Goal: Information Seeking & Learning: Learn about a topic

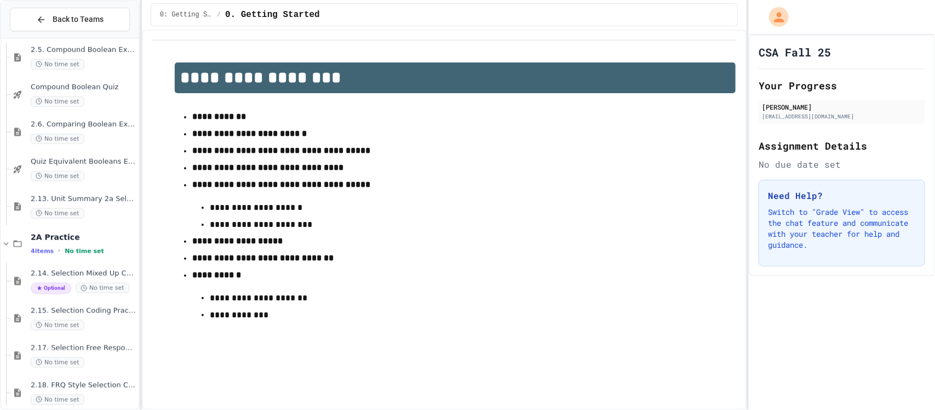
scroll to position [581, 0]
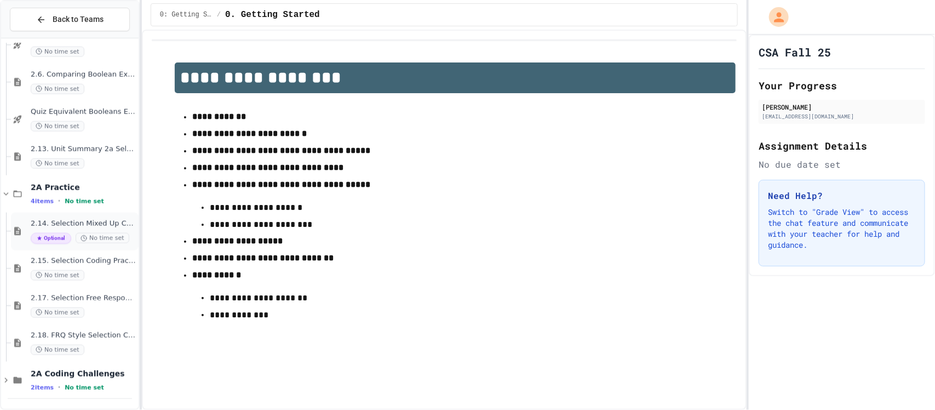
click at [55, 228] on div "2.14. Selection Mixed Up Code Practice (2.1-2.6) Optional No time set" at bounding box center [84, 231] width 106 height 25
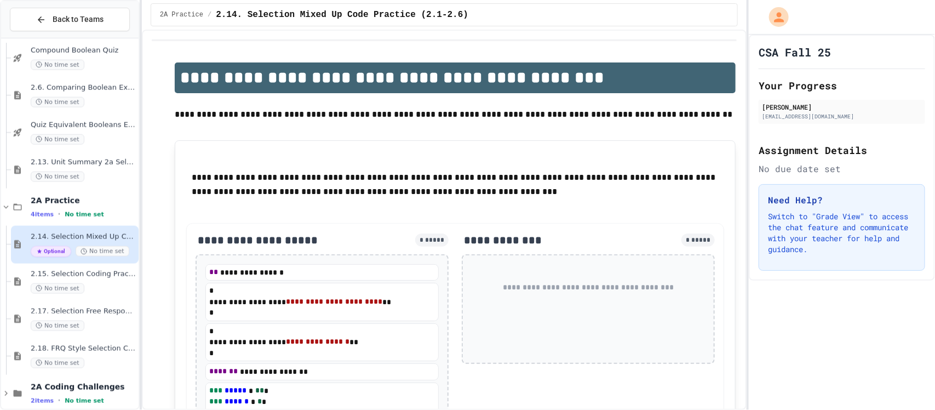
scroll to position [581, 0]
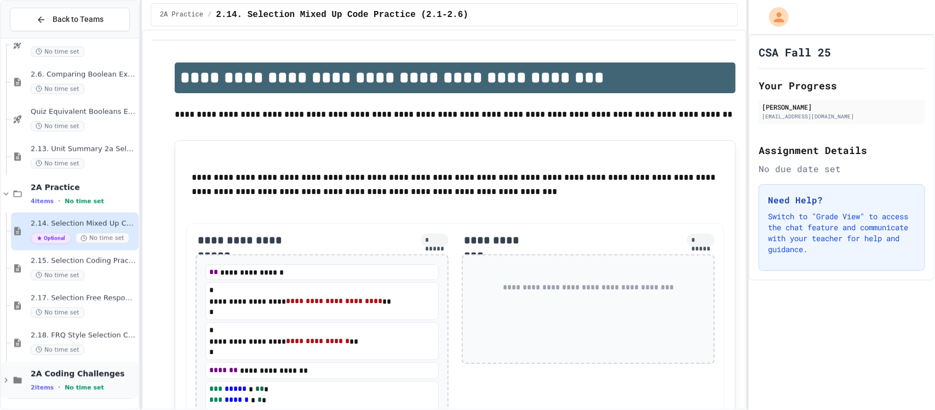
click at [100, 375] on span "2A Coding Challenges" at bounding box center [84, 373] width 106 height 10
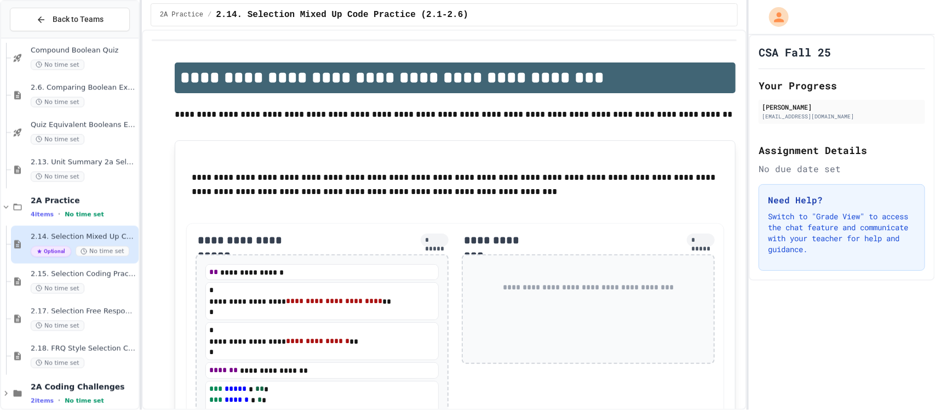
click at [100, 375] on div "2A Coding Challenges 2 items • No time set" at bounding box center [69, 393] width 137 height 37
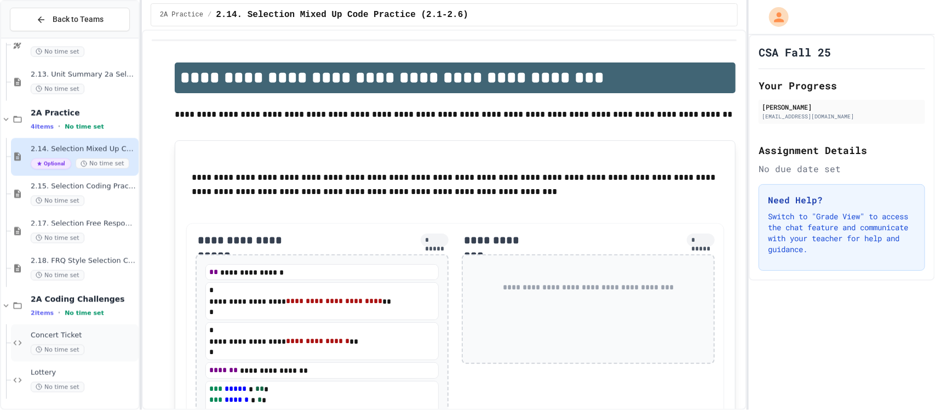
click at [88, 350] on div "No time set" at bounding box center [84, 349] width 106 height 10
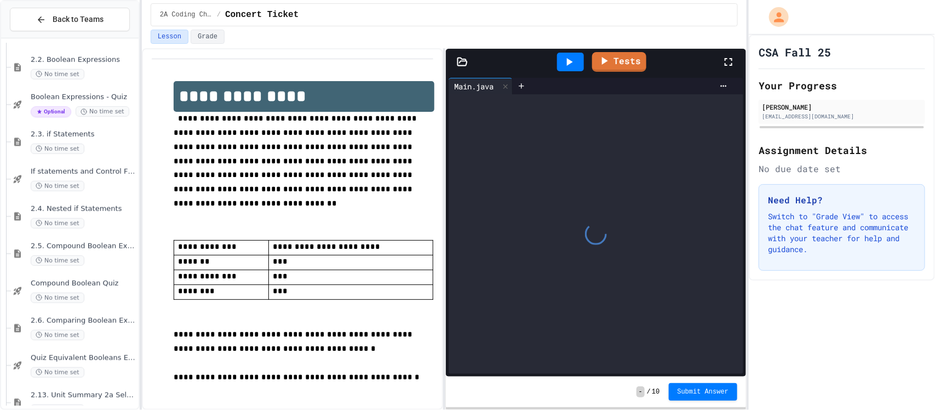
scroll to position [334, 0]
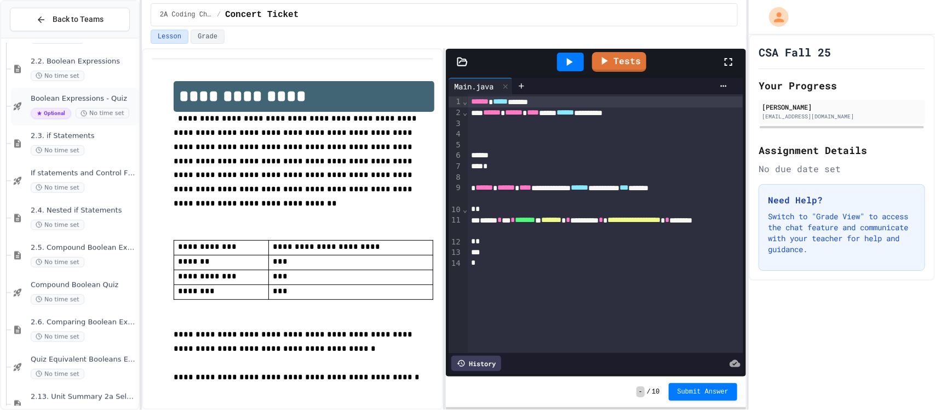
click at [100, 108] on div "Optional No time set" at bounding box center [84, 113] width 106 height 11
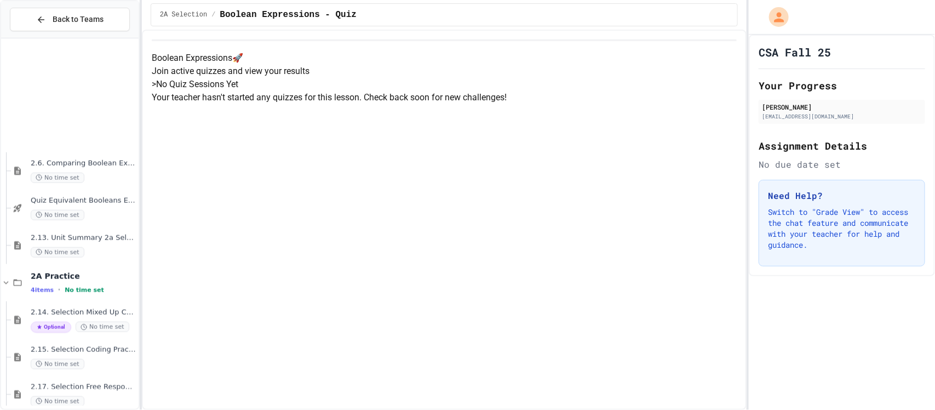
scroll to position [656, 0]
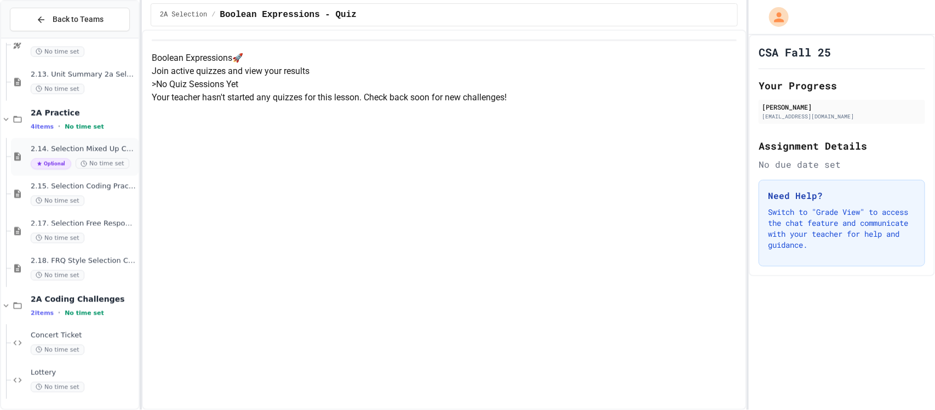
click at [90, 153] on span "2.14. Selection Mixed Up Code Practice (2.1-2.6)" at bounding box center [84, 149] width 106 height 9
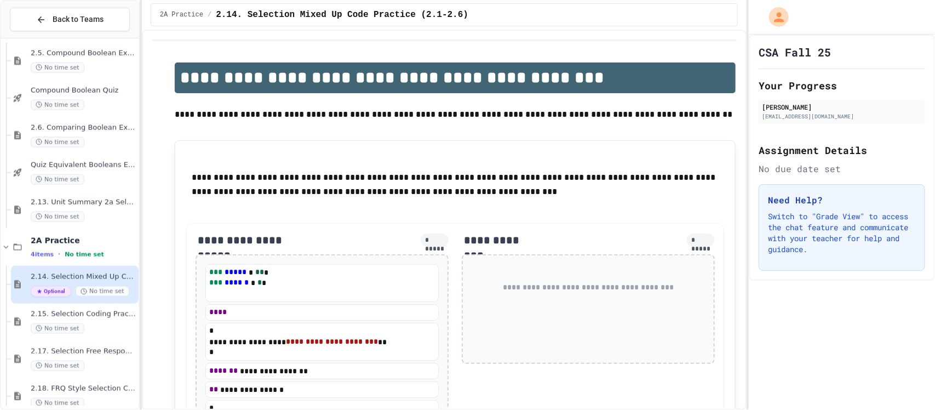
scroll to position [517, 0]
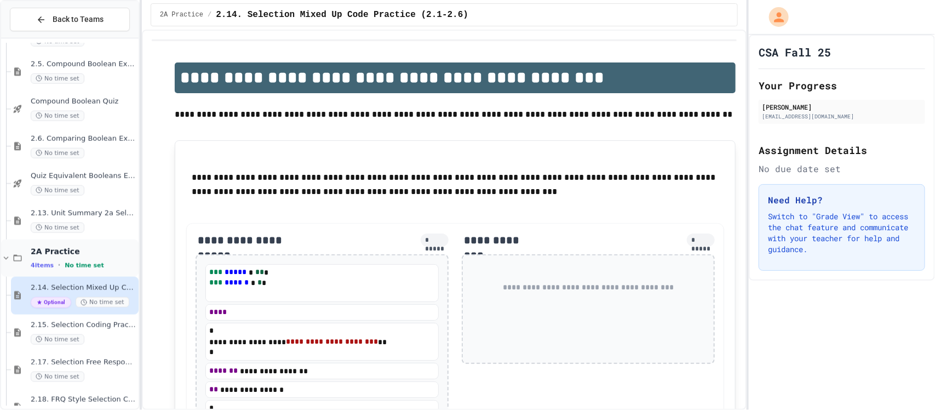
click at [49, 254] on span "2A Practice" at bounding box center [84, 251] width 106 height 10
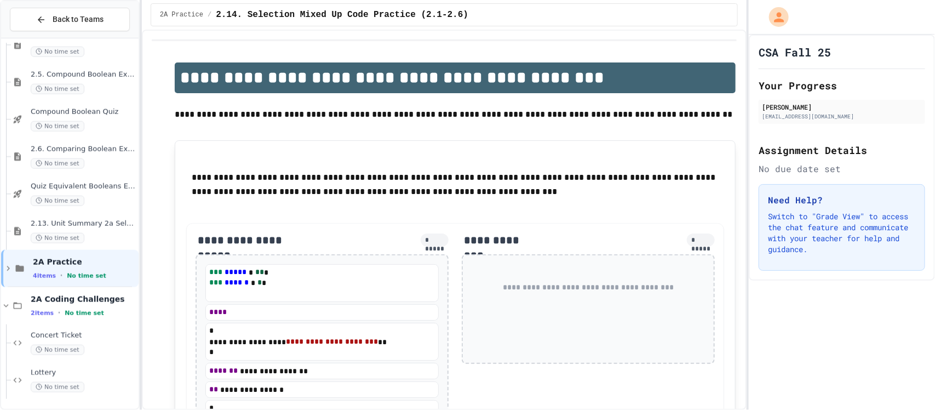
scroll to position [494, 0]
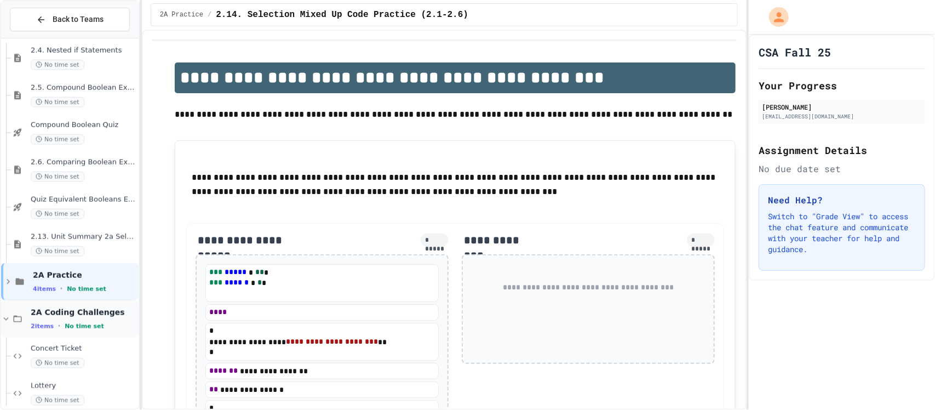
click at [81, 323] on span "No time set" at bounding box center [84, 326] width 39 height 7
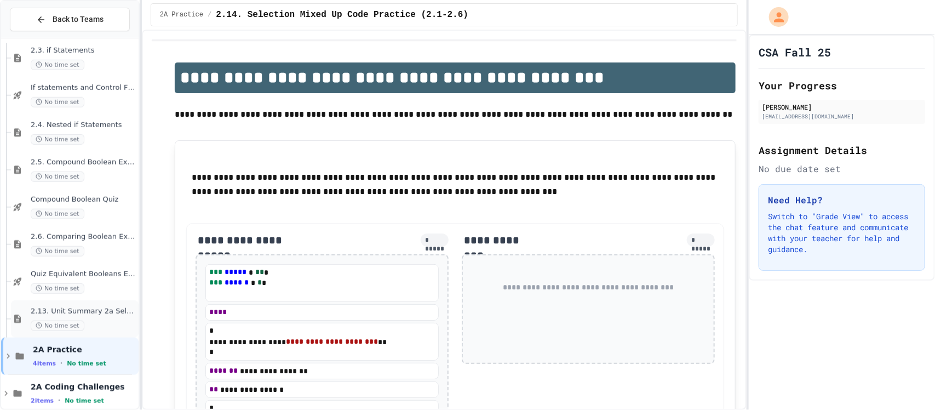
scroll to position [433, 0]
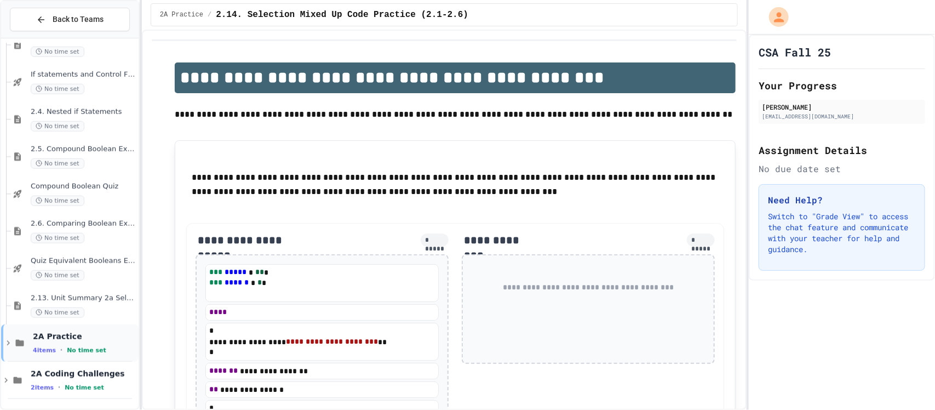
click at [82, 345] on div "4 items • No time set" at bounding box center [84, 349] width 103 height 9
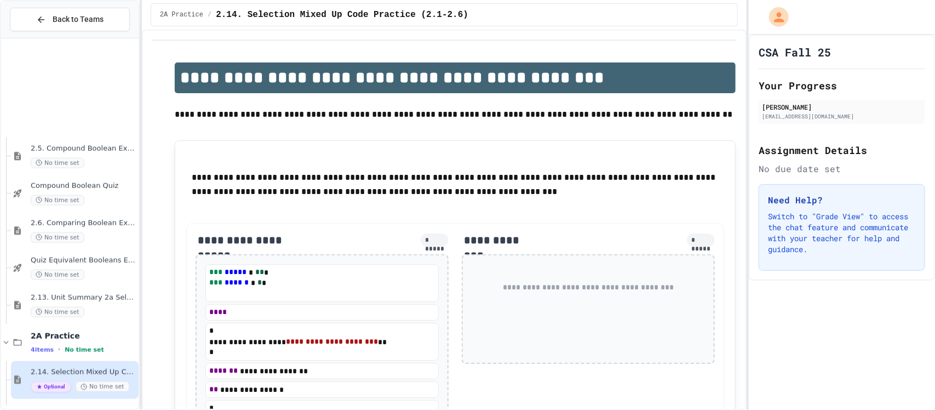
scroll to position [581, 0]
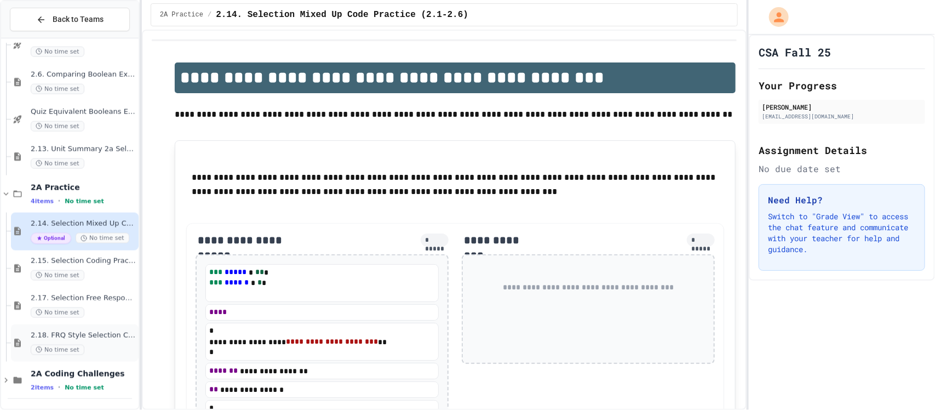
click at [90, 344] on div "No time set" at bounding box center [84, 349] width 106 height 10
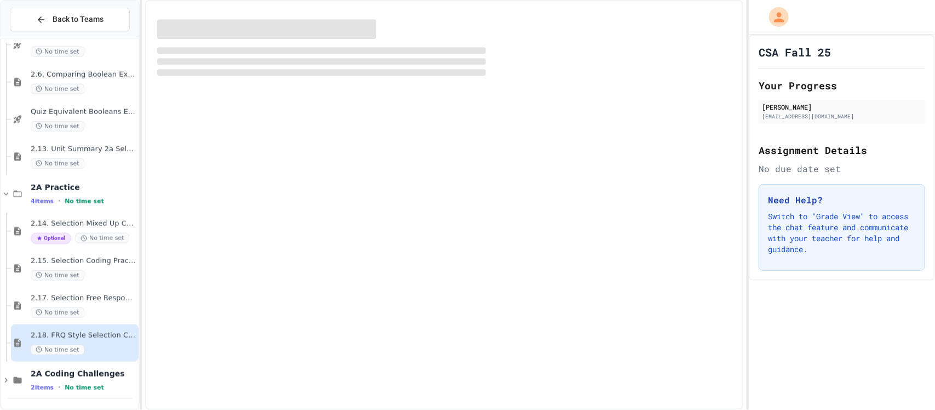
scroll to position [568, 0]
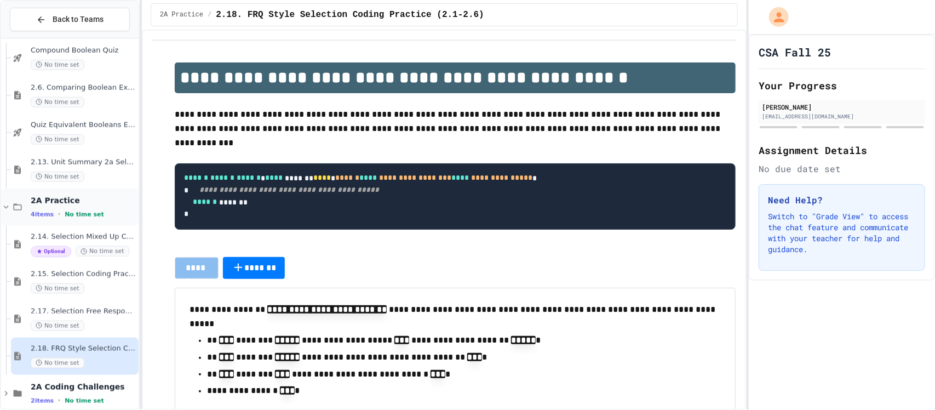
click at [65, 211] on span "No time set" at bounding box center [84, 214] width 39 height 7
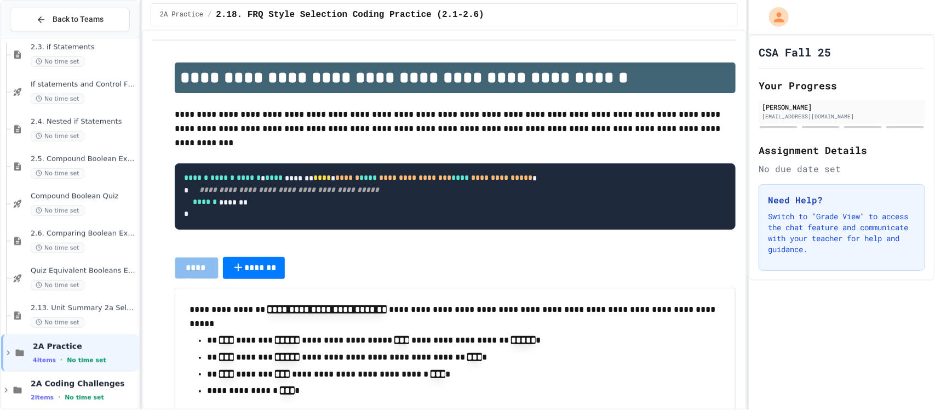
scroll to position [429, 0]
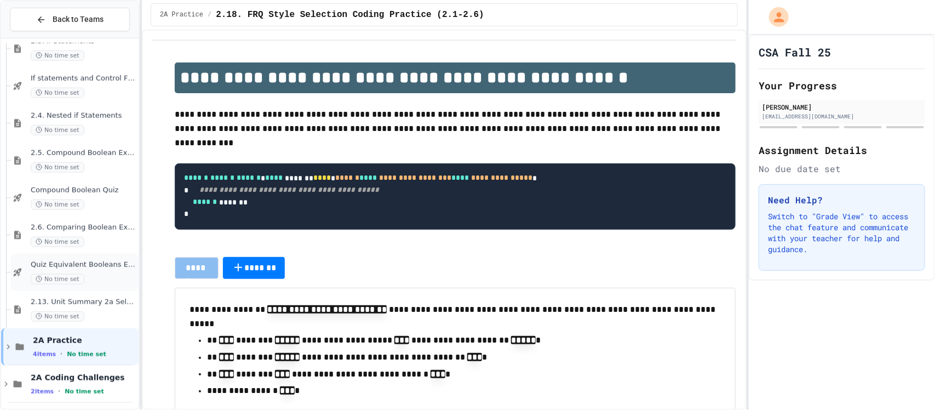
click at [74, 265] on span "Quiz Equivalent Booleans Expressions" at bounding box center [84, 264] width 106 height 9
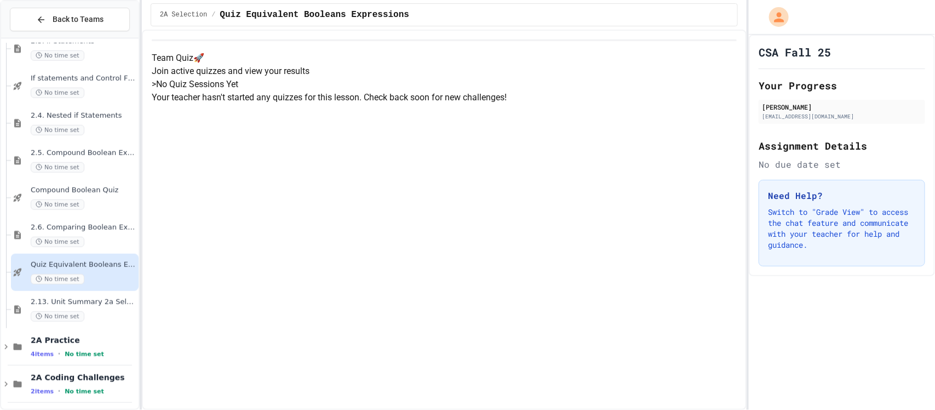
scroll to position [419, 0]
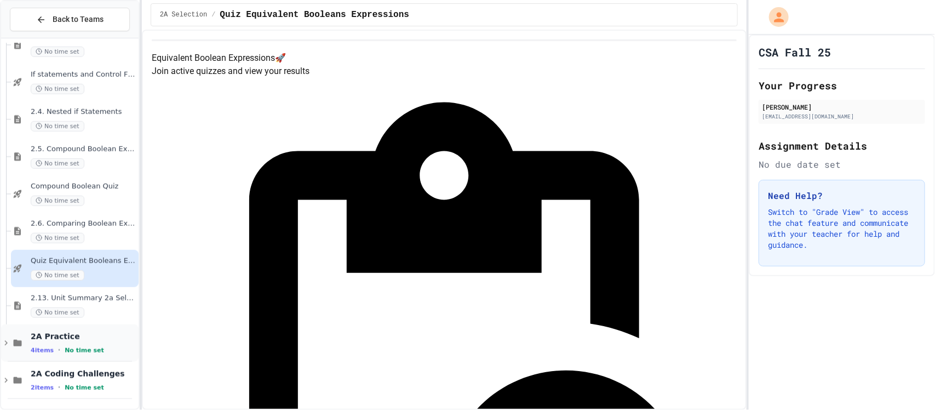
click at [100, 333] on span "2A Practice" at bounding box center [84, 336] width 106 height 10
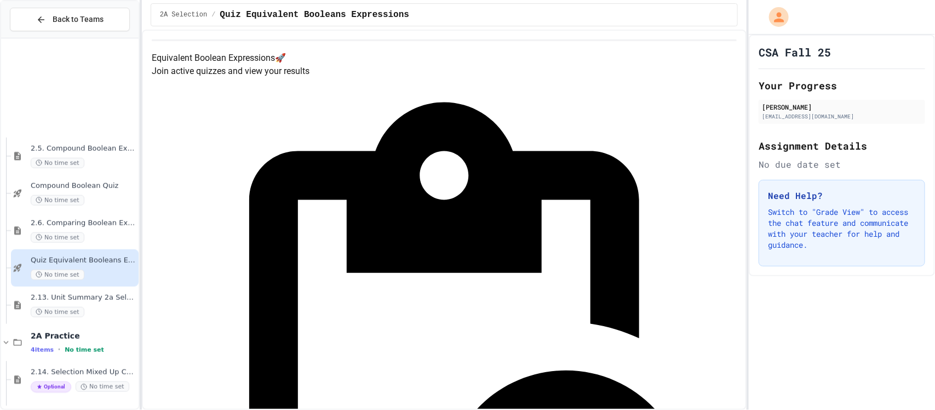
scroll to position [581, 0]
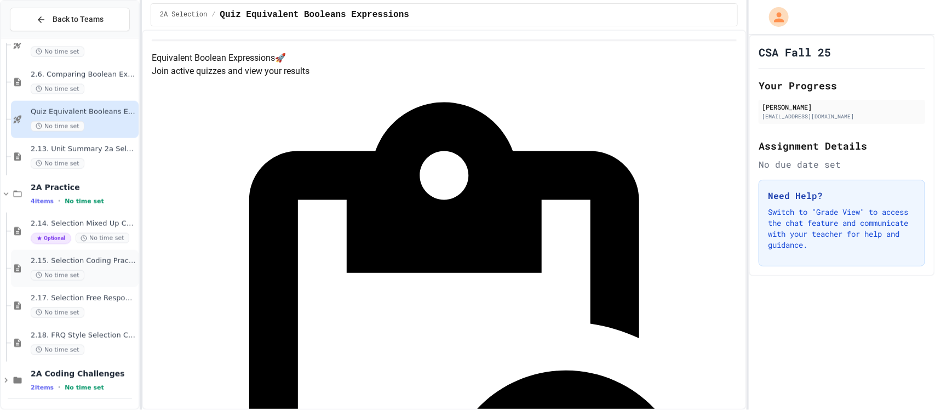
click at [100, 261] on span "2.15. Selection Coding Practice (2.1-2.6)" at bounding box center [84, 260] width 106 height 9
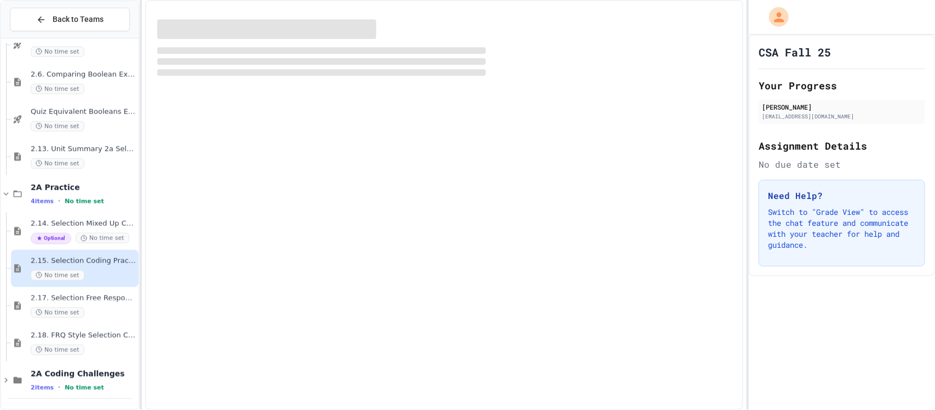
scroll to position [568, 0]
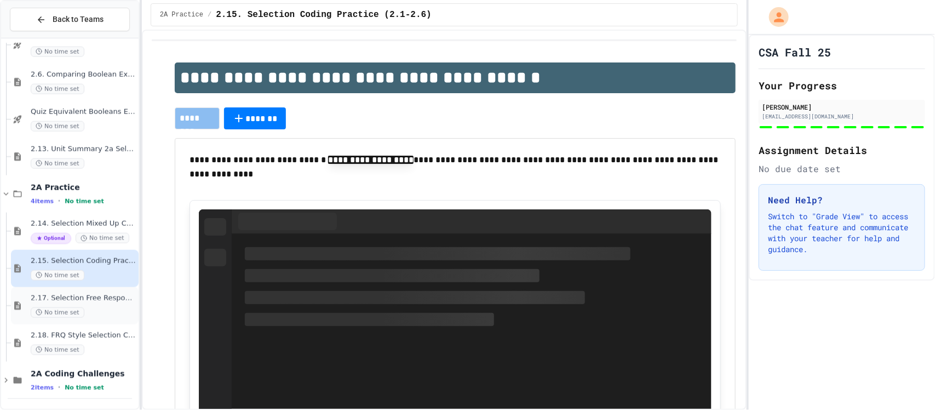
click at [98, 304] on div "2.17. Selection Free Response Question (FRQ) Game Practice (2.1-2.6) No time set" at bounding box center [84, 305] width 106 height 24
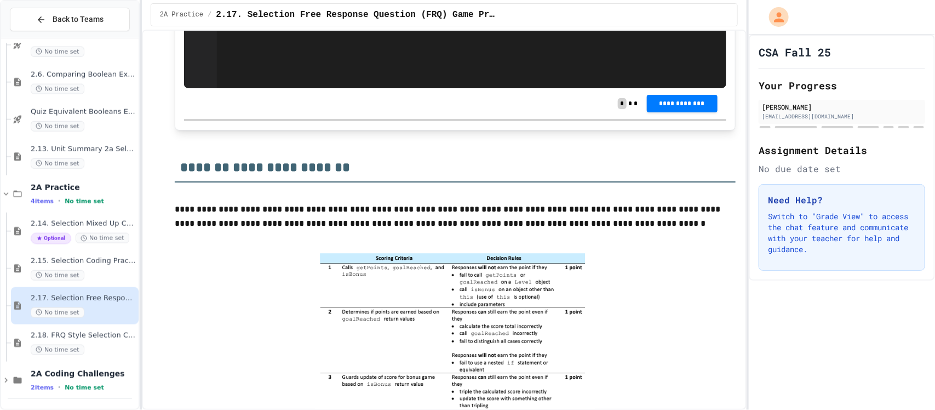
scroll to position [3549, 0]
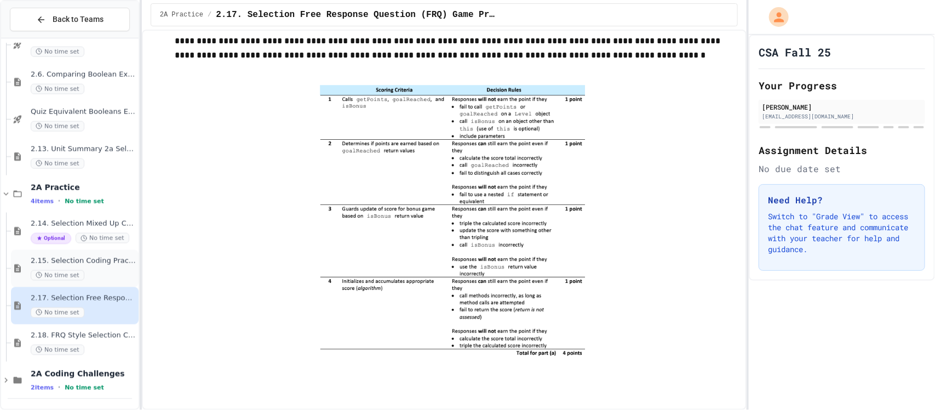
click at [103, 272] on div "No time set" at bounding box center [84, 275] width 106 height 10
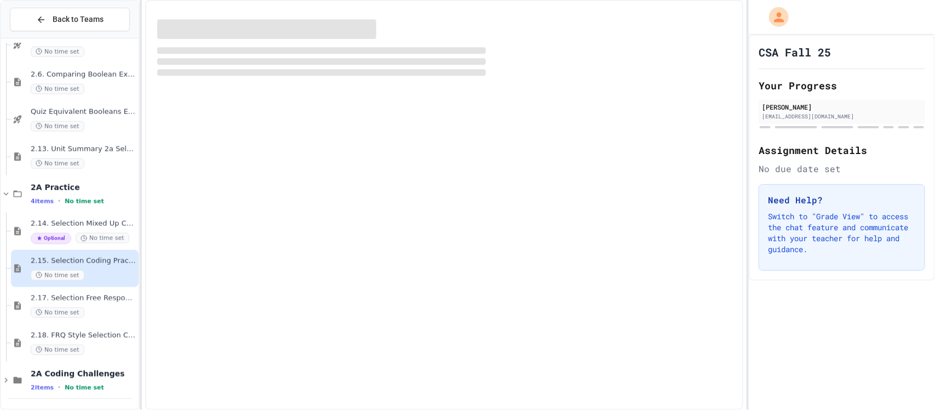
scroll to position [568, 0]
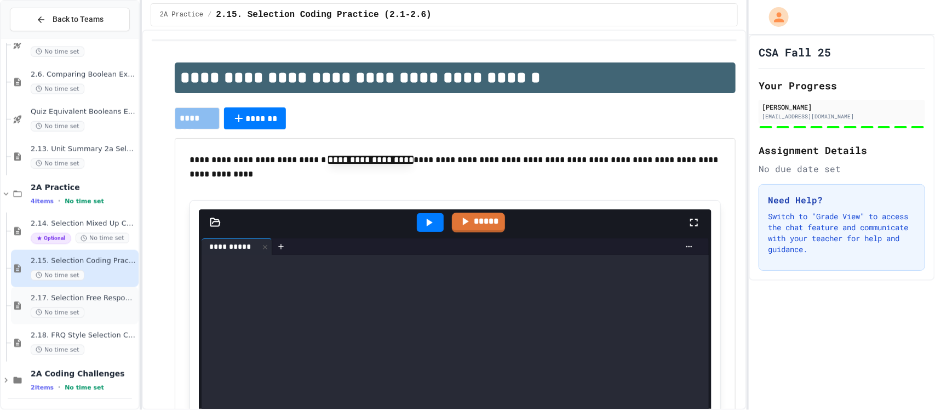
click at [97, 309] on div "No time set" at bounding box center [84, 312] width 106 height 10
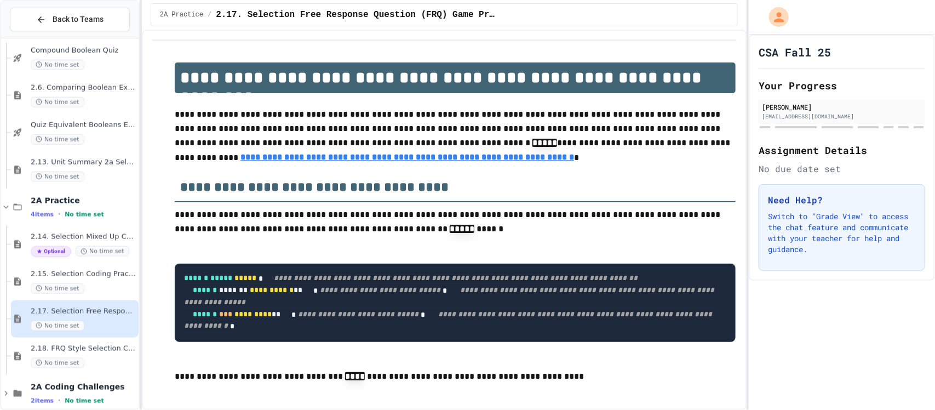
scroll to position [581, 0]
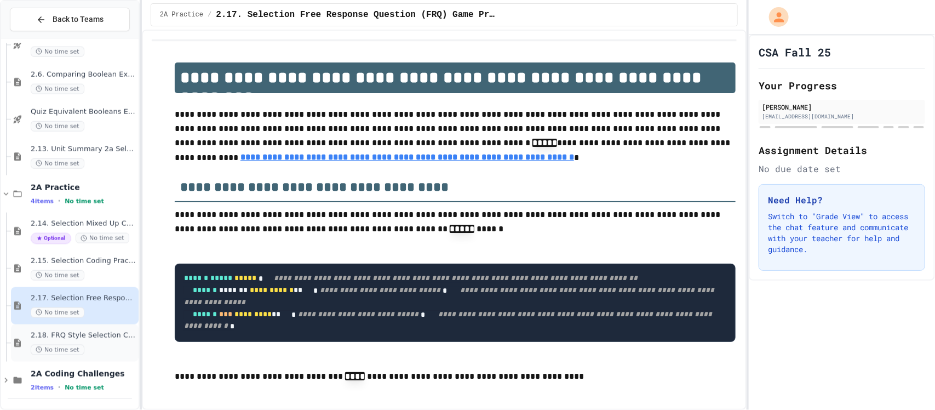
click at [103, 329] on div "2.18. FRQ Style Selection Coding Practice (2.1-2.6) No time set" at bounding box center [75, 342] width 128 height 37
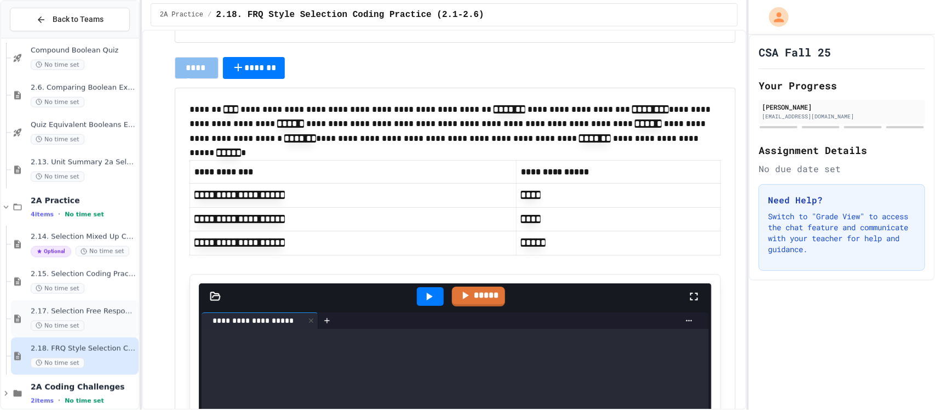
scroll to position [581, 0]
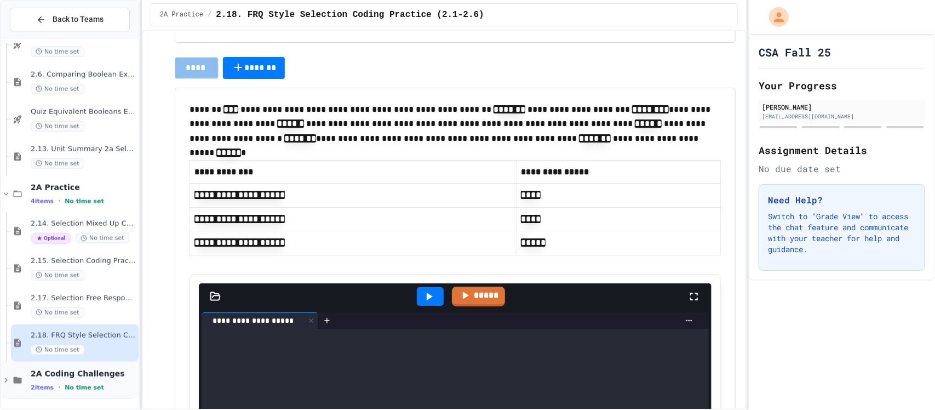
click at [110, 373] on span "2A Coding Challenges" at bounding box center [84, 373] width 106 height 10
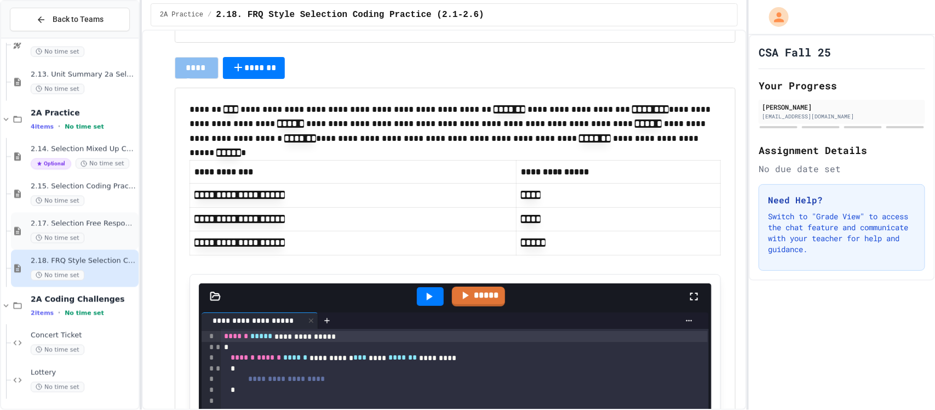
click at [91, 237] on div "No time set" at bounding box center [84, 238] width 106 height 10
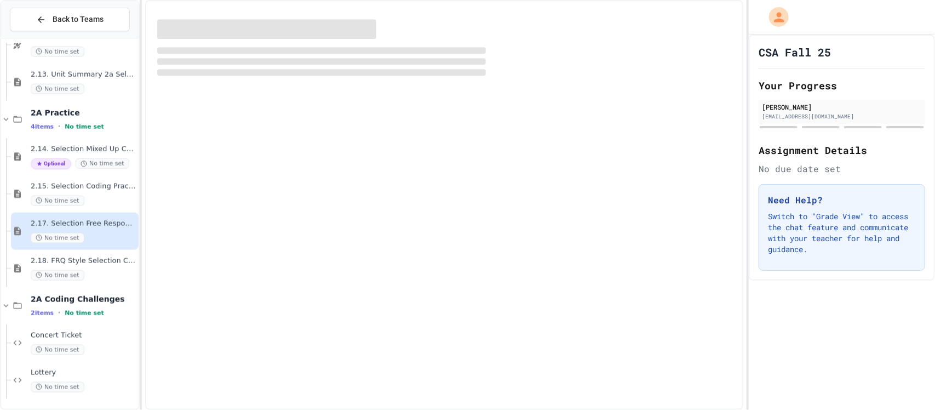
scroll to position [643, 0]
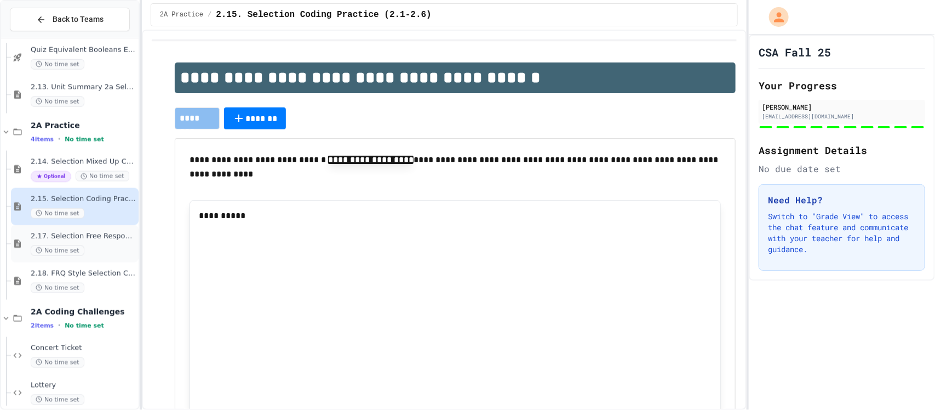
click at [97, 251] on div "No time set" at bounding box center [84, 250] width 106 height 10
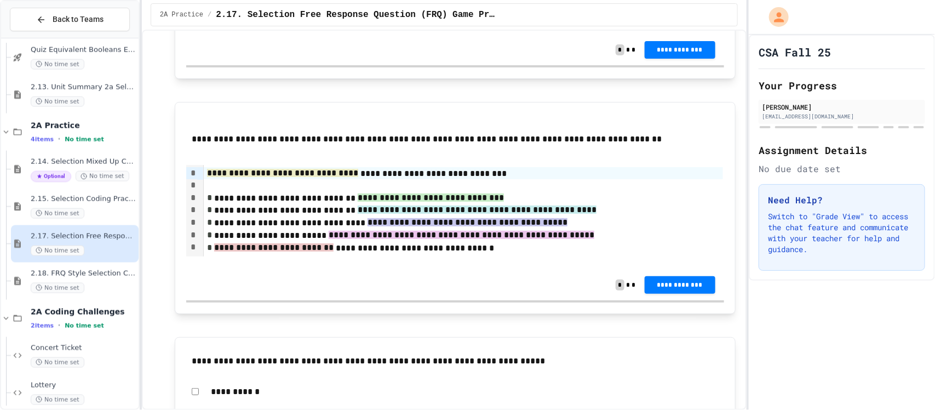
scroll to position [1170, 0]
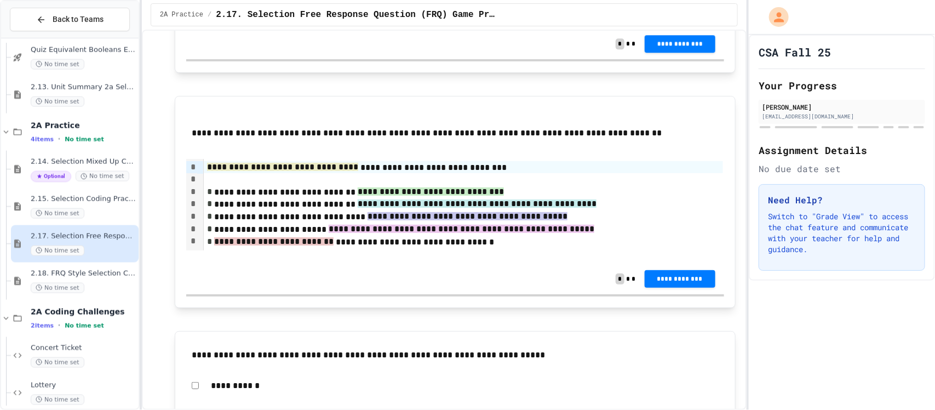
click at [658, 48] on span "**********" at bounding box center [680, 43] width 54 height 9
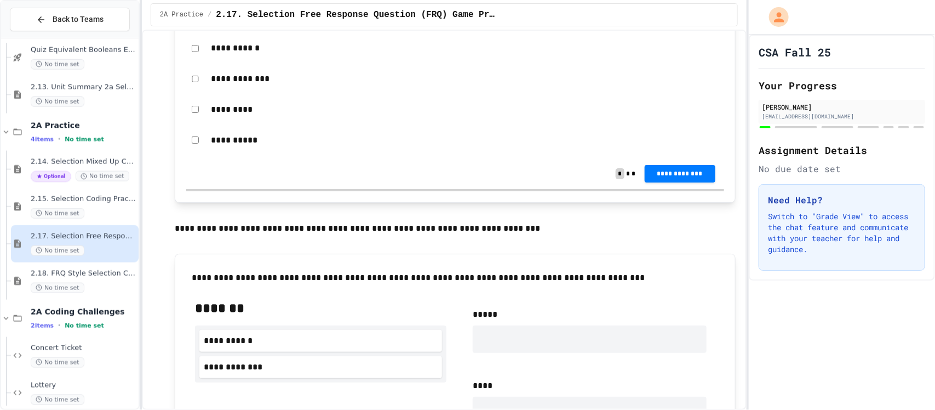
scroll to position [1505, 0]
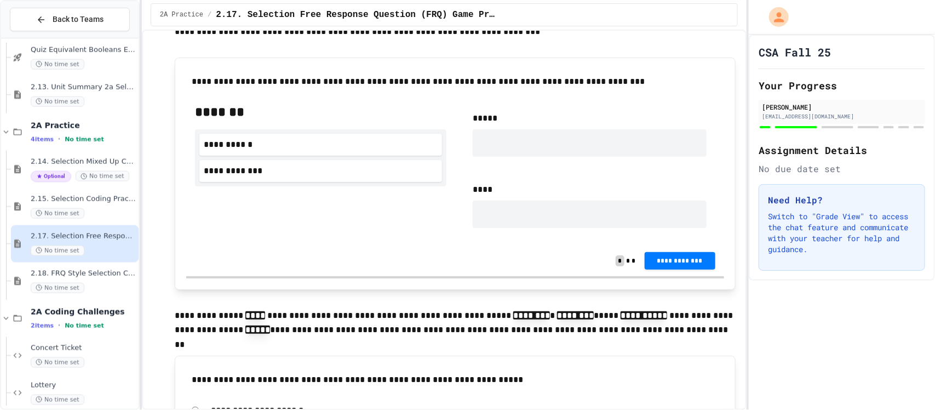
scroll to position [1703, 0]
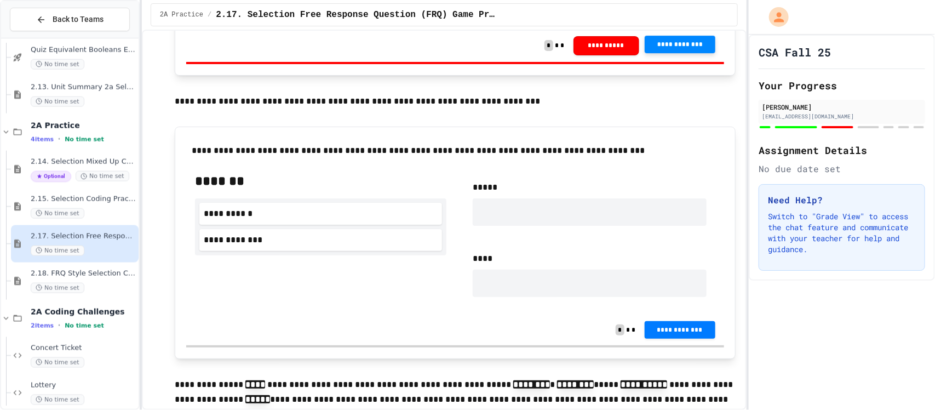
scroll to position [1646, 0]
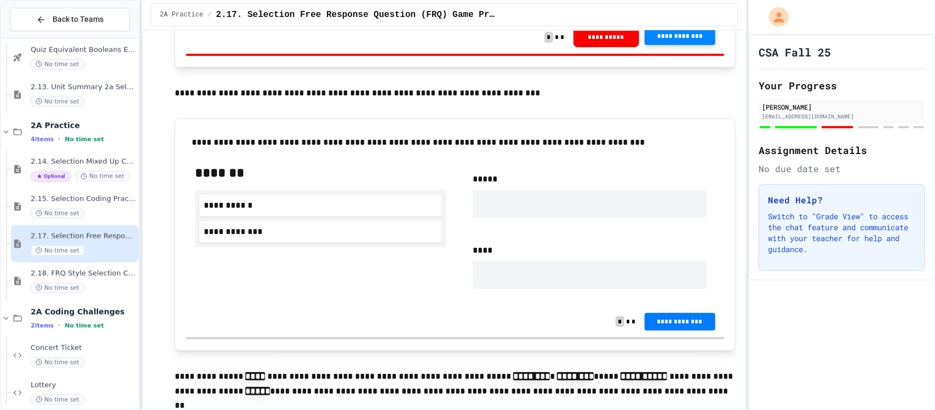
click at [672, 41] on span "**********" at bounding box center [680, 36] width 54 height 9
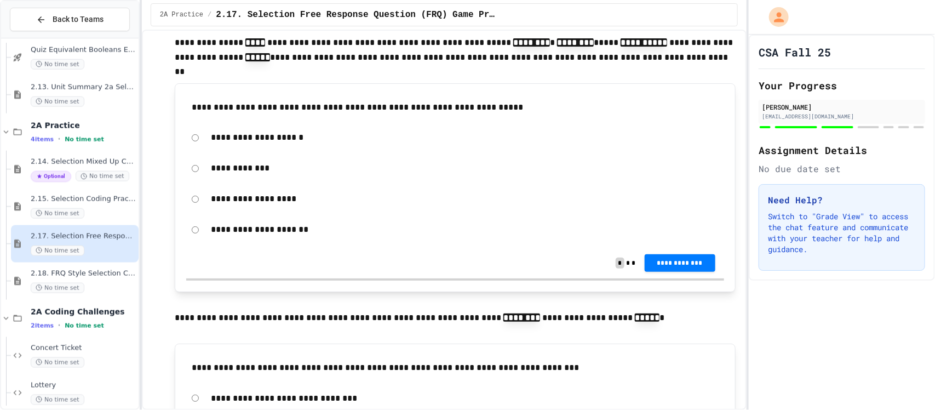
scroll to position [1972, 0]
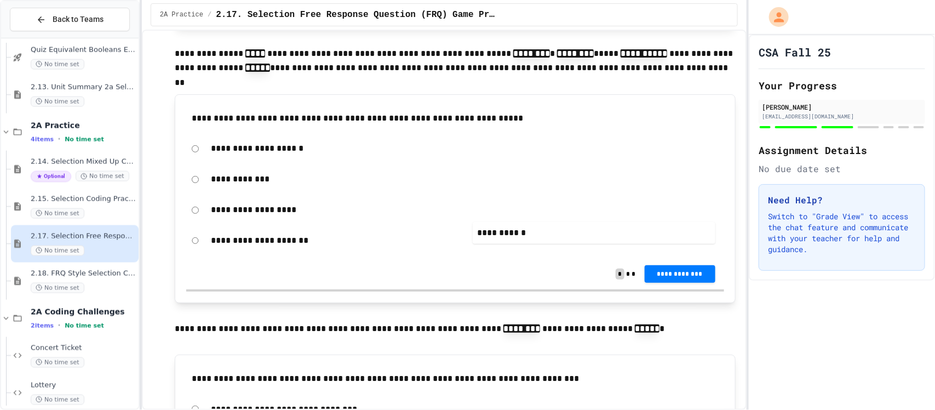
drag, startPoint x: 362, startPoint y: 175, endPoint x: 641, endPoint y: 232, distance: 284.5
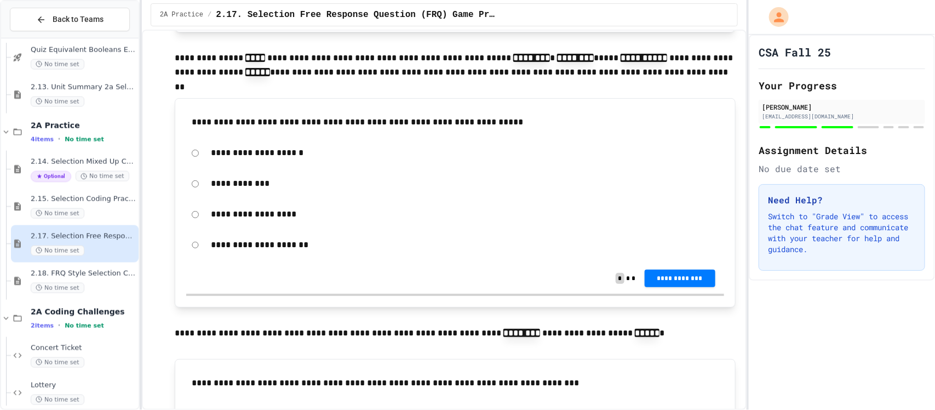
drag, startPoint x: 408, startPoint y: 163, endPoint x: 433, endPoint y: 174, distance: 26.7
drag, startPoint x: 433, startPoint y: 174, endPoint x: 581, endPoint y: 179, distance: 149.0
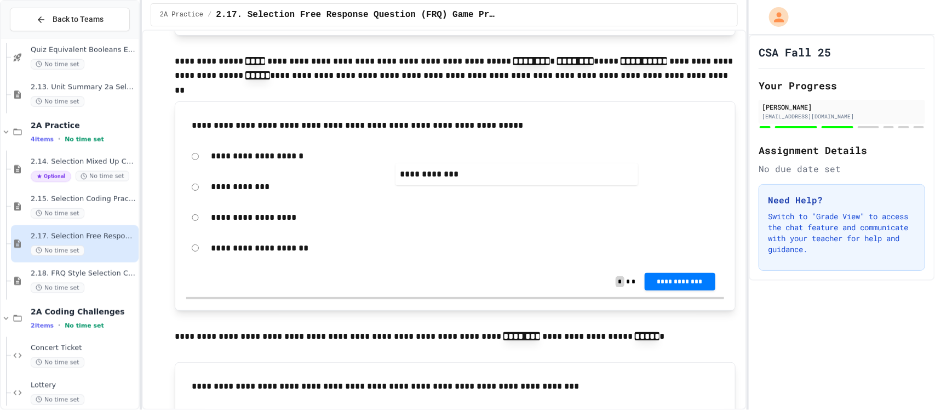
drag, startPoint x: 409, startPoint y: 167, endPoint x: 650, endPoint y: 172, distance: 241.5
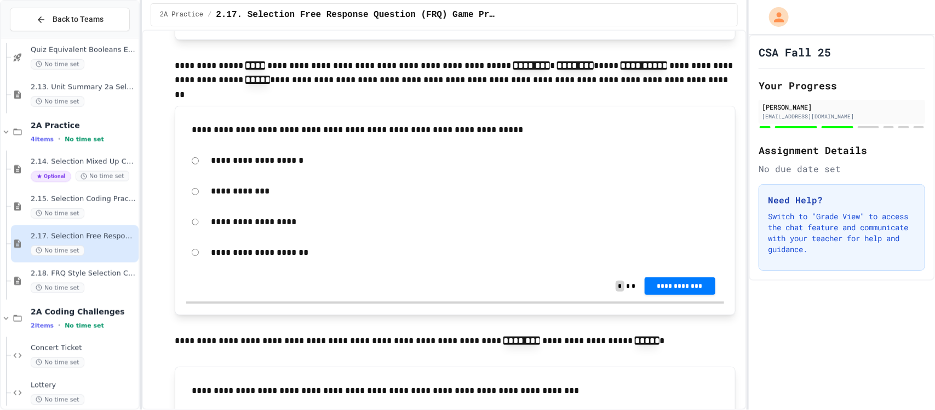
click at [675, 19] on button "**********" at bounding box center [679, 10] width 71 height 18
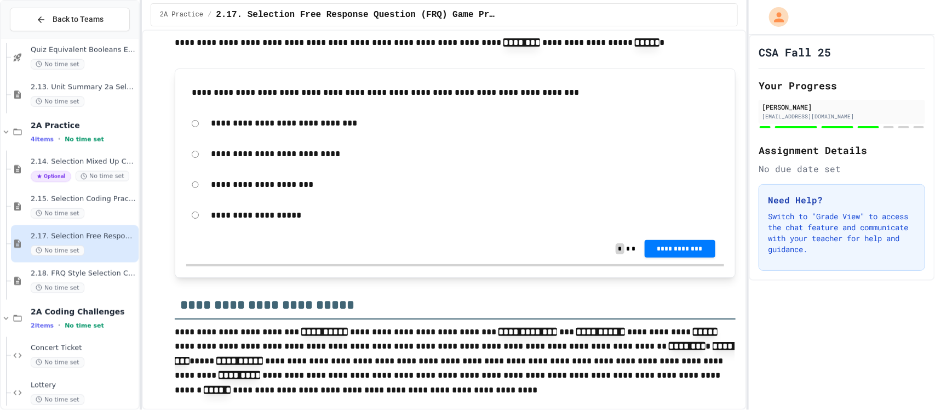
scroll to position [2276, 0]
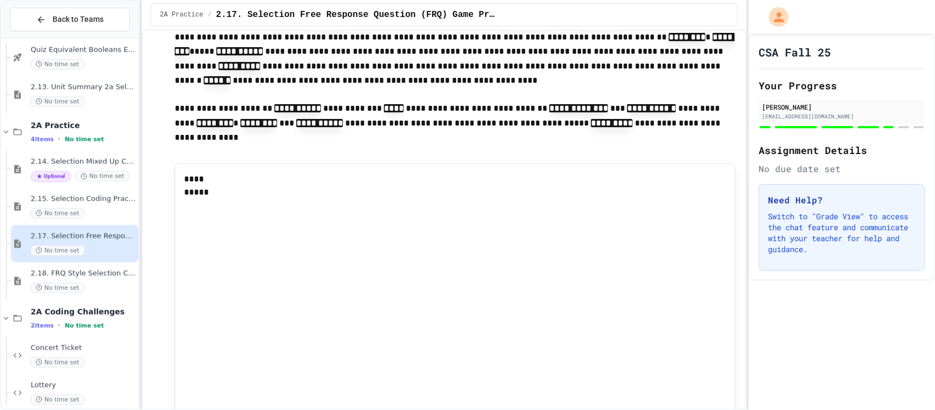
scroll to position [2582, 0]
click at [94, 381] on span "Lottery" at bounding box center [84, 385] width 106 height 9
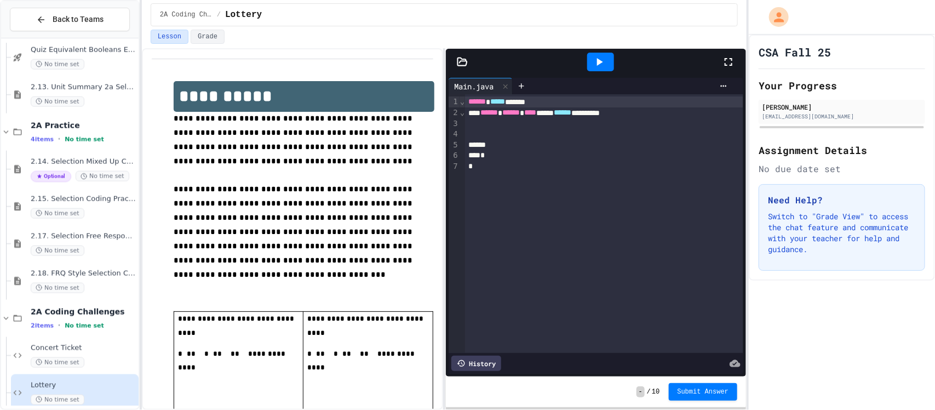
click at [510, 121] on div at bounding box center [604, 123] width 278 height 11
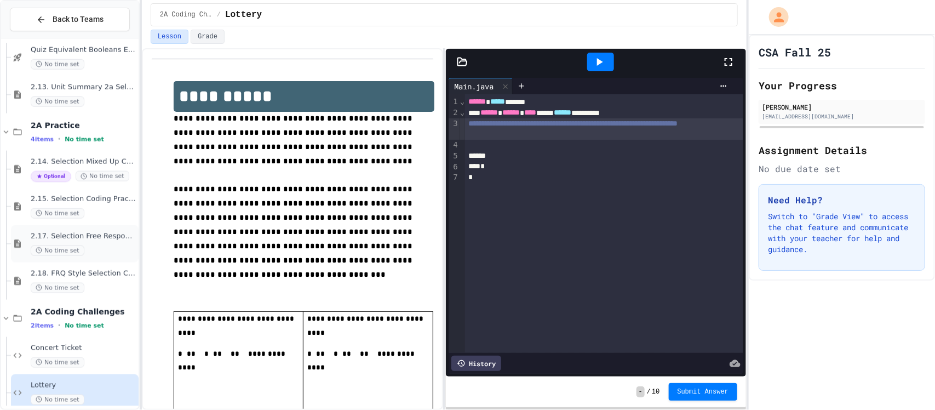
click at [93, 247] on div "No time set" at bounding box center [84, 250] width 106 height 10
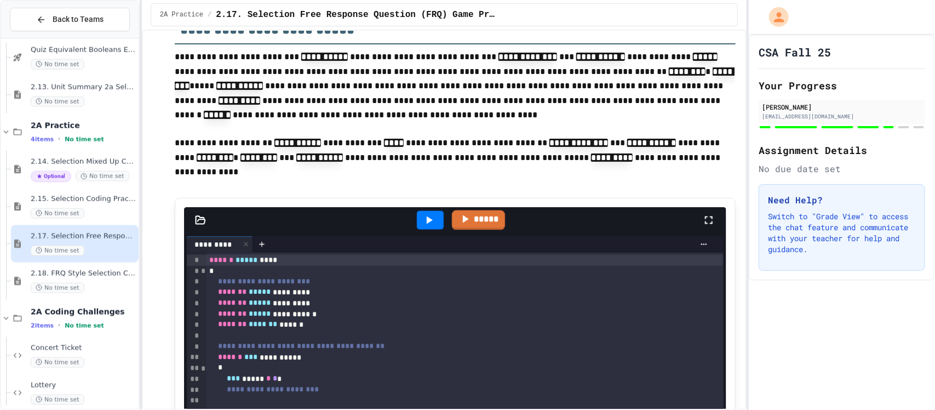
scroll to position [2549, 0]
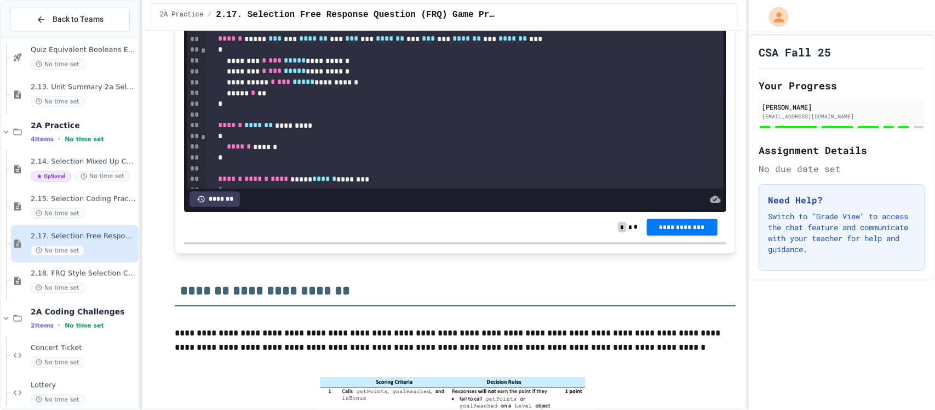
scroll to position [2979, 0]
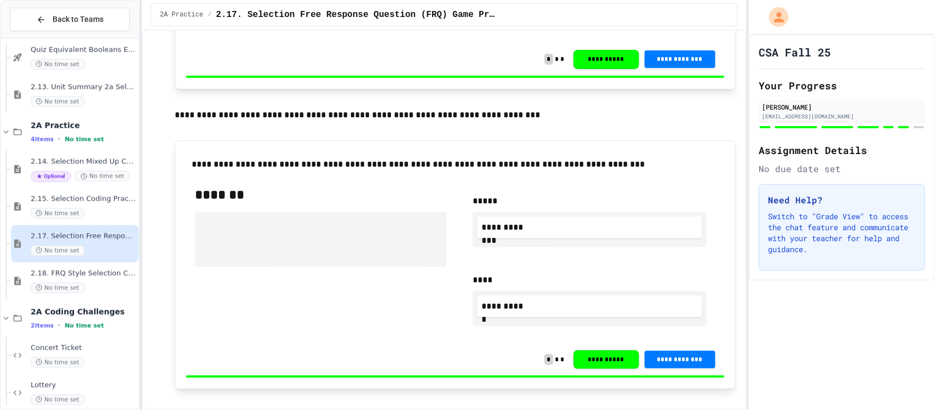
scroll to position [1625, 0]
drag, startPoint x: 252, startPoint y: 286, endPoint x: 215, endPoint y: 226, distance: 71.3
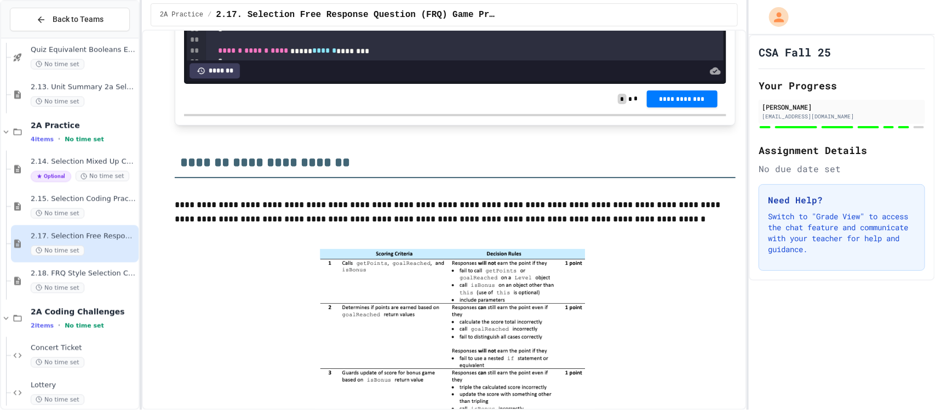
scroll to position [3110, 0]
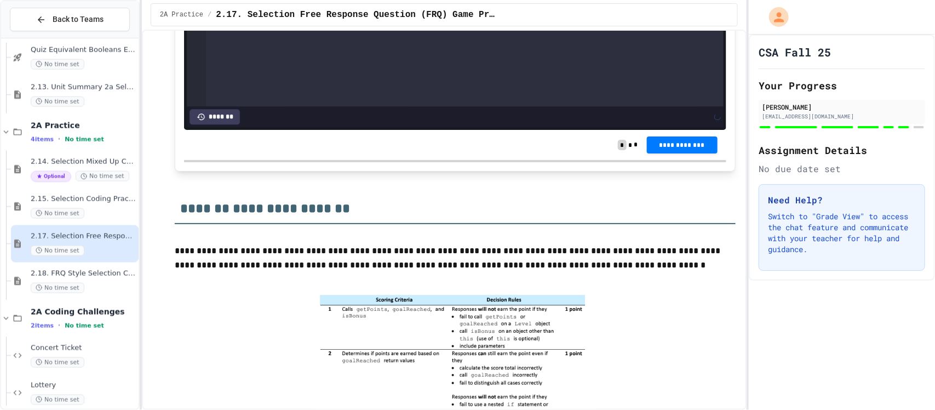
scroll to position [132, 0]
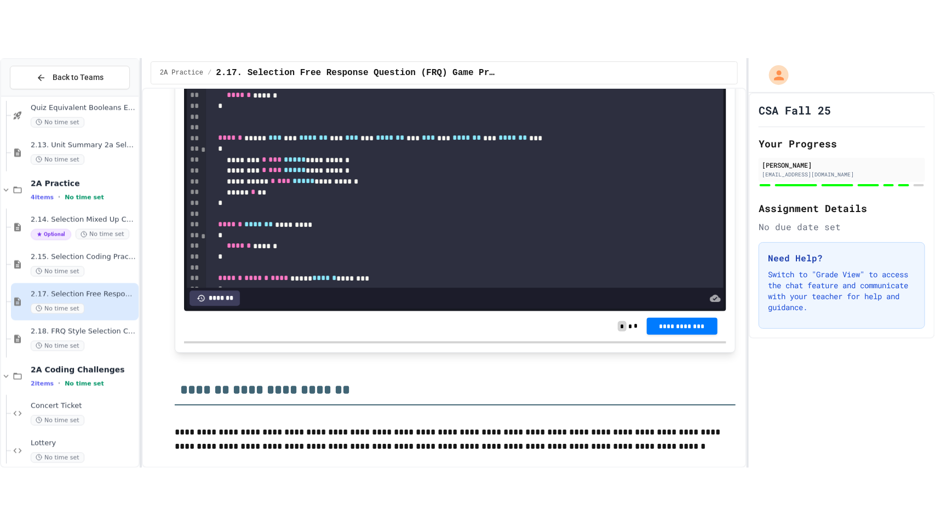
scroll to position [2936, 0]
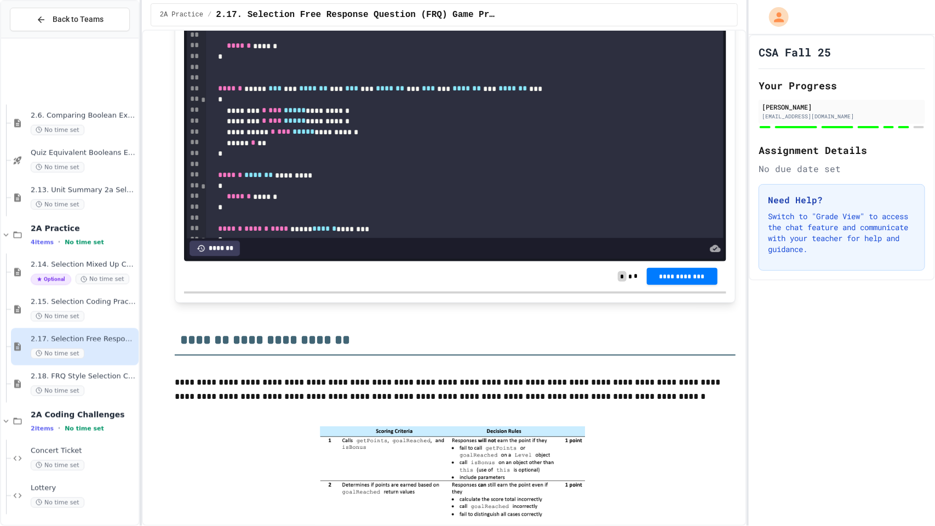
scroll to position [540, 0]
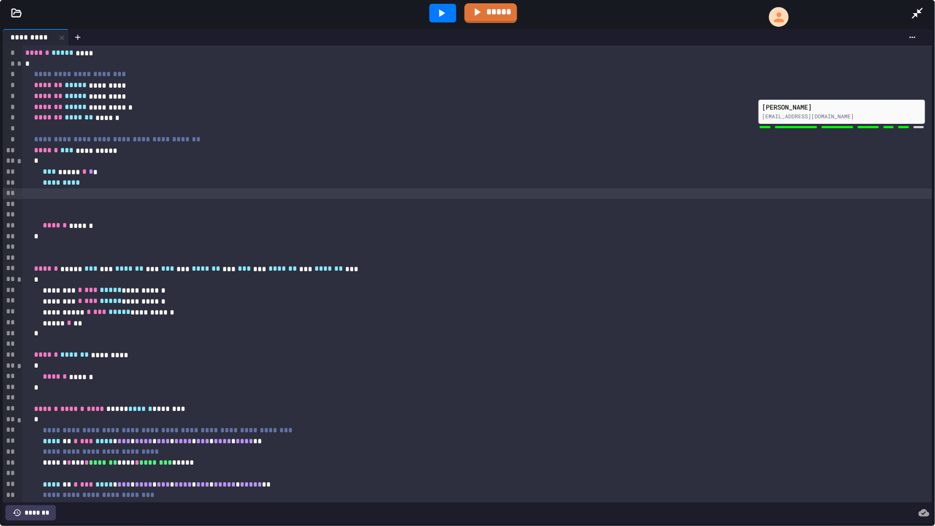
click at [142, 184] on div "*********" at bounding box center [476, 182] width 909 height 11
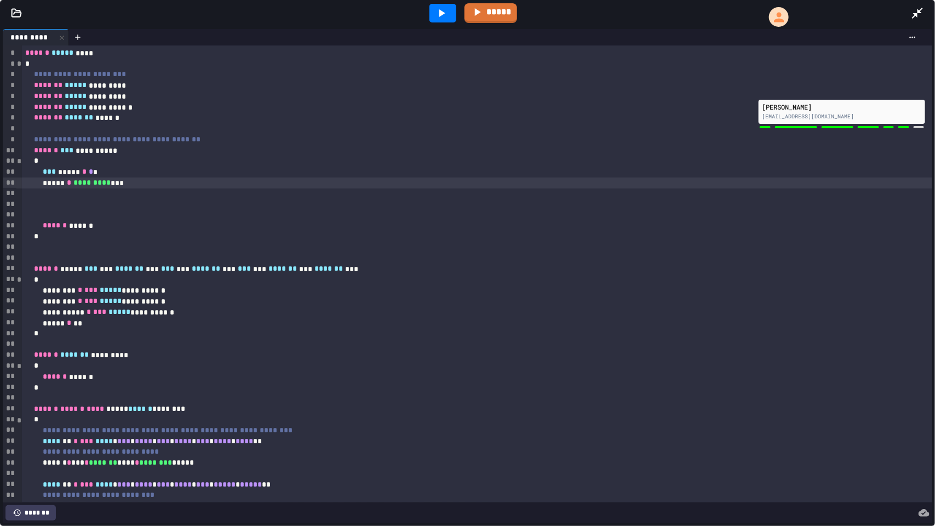
click at [159, 185] on div "***** * ********* ***" at bounding box center [476, 182] width 909 height 11
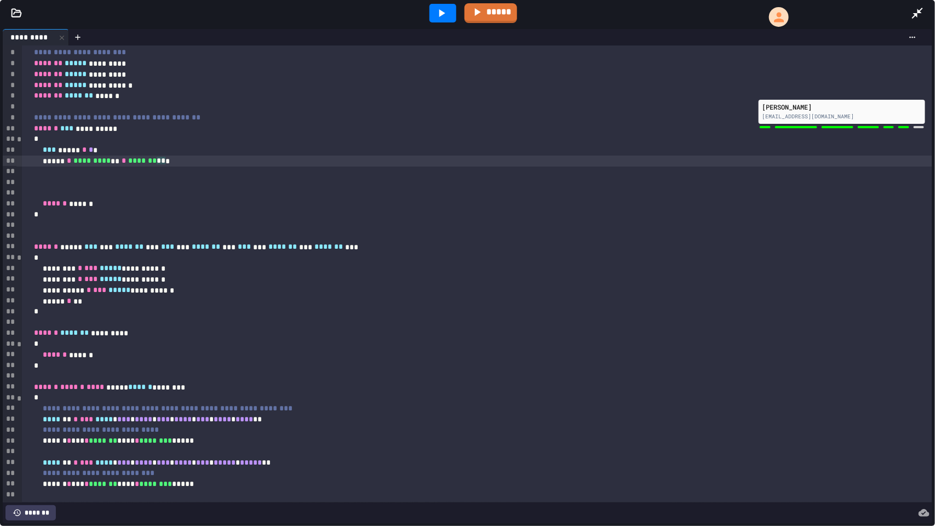
scroll to position [21, 0]
click at [157, 158] on span "*******" at bounding box center [142, 162] width 28 height 8
click at [234, 162] on div "***** * ********* ** * *** * ******* ***" at bounding box center [476, 162] width 909 height 11
click at [146, 158] on span "*" at bounding box center [143, 162] width 4 height 8
click at [277, 159] on div "***** * ********* ** * * *** * * ******* ****" at bounding box center [476, 162] width 909 height 11
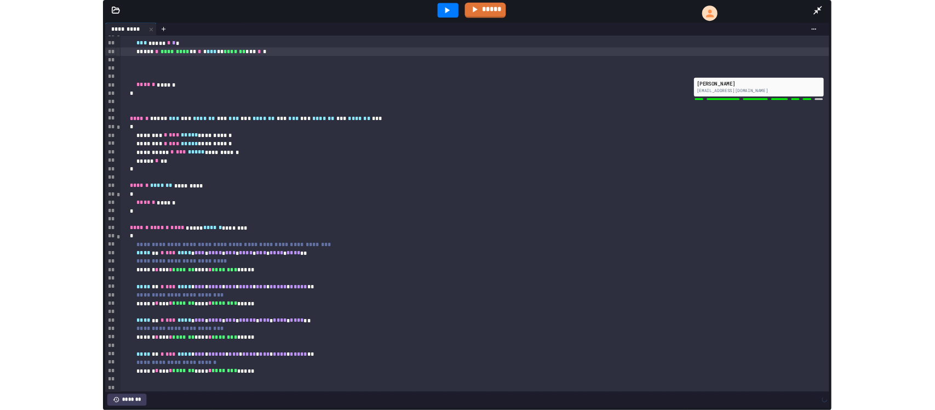
scroll to position [368, 0]
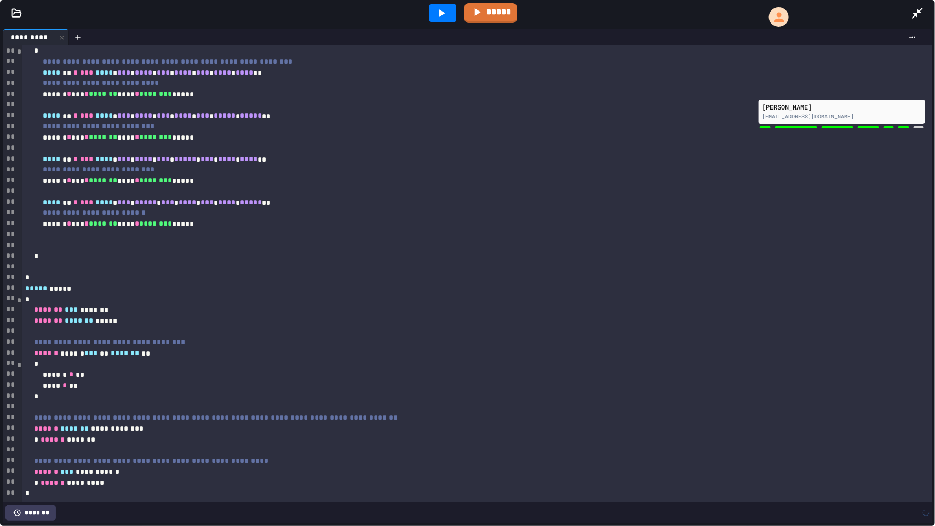
click at [920, 9] on icon at bounding box center [917, 13] width 13 height 13
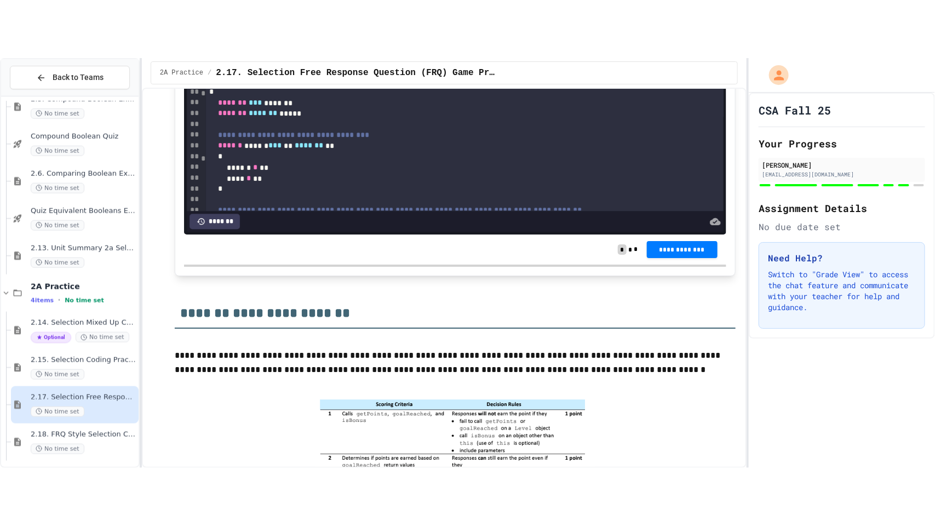
scroll to position [453, 0]
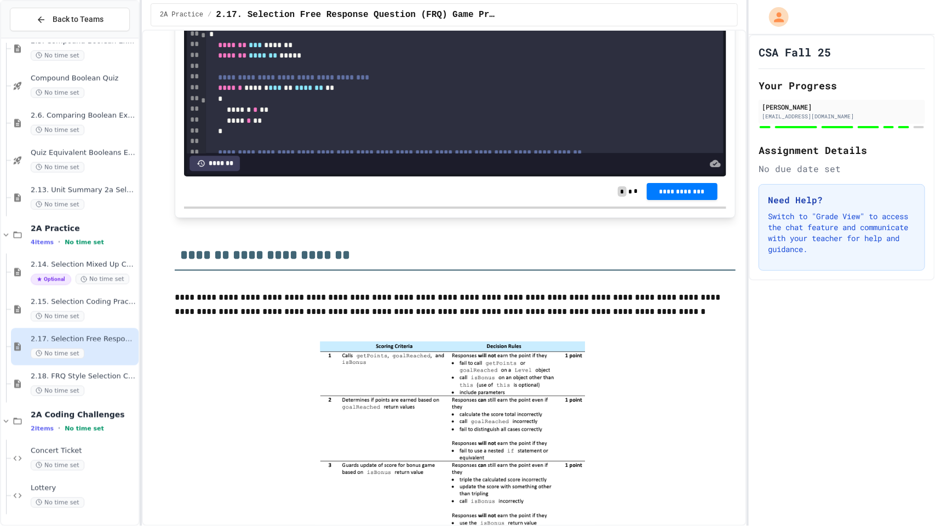
scroll to position [0, 0]
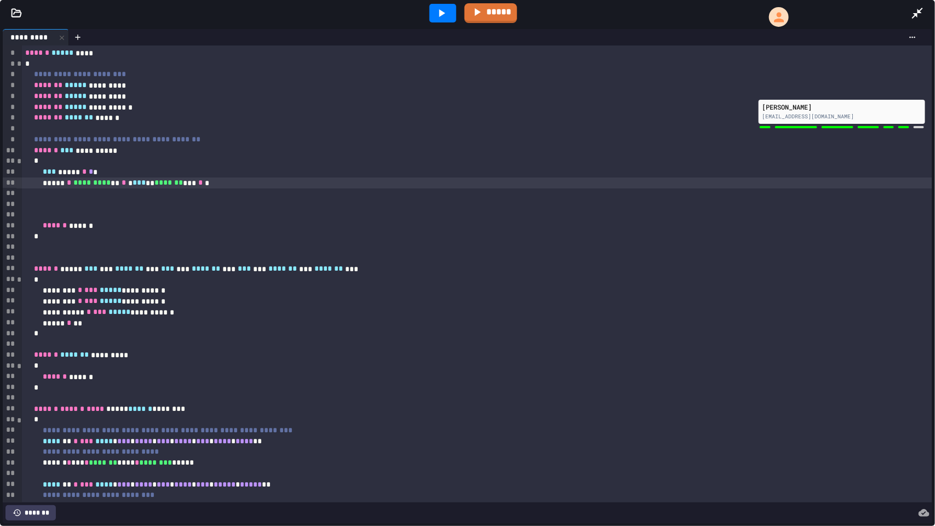
click at [250, 181] on div "***** * ********* ** * * *** ** ******* *** * *" at bounding box center [476, 182] width 909 height 11
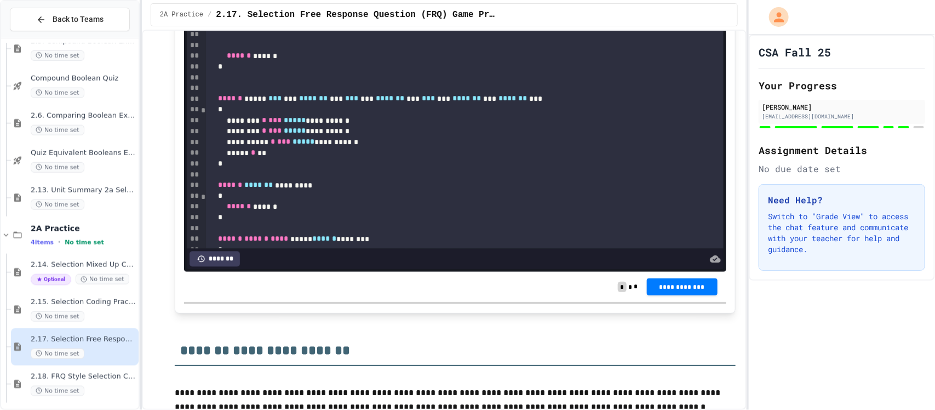
scroll to position [2938, 0]
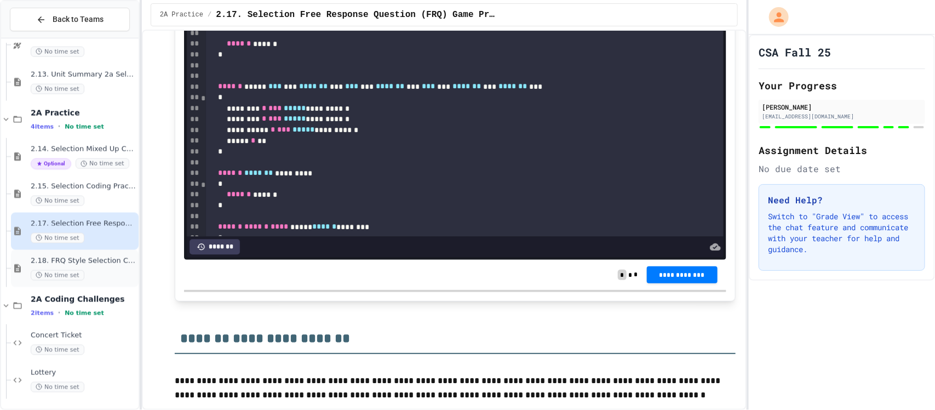
click at [69, 260] on span "2.18. FRQ Style Selection Coding Practice (2.1-2.6)" at bounding box center [84, 260] width 106 height 9
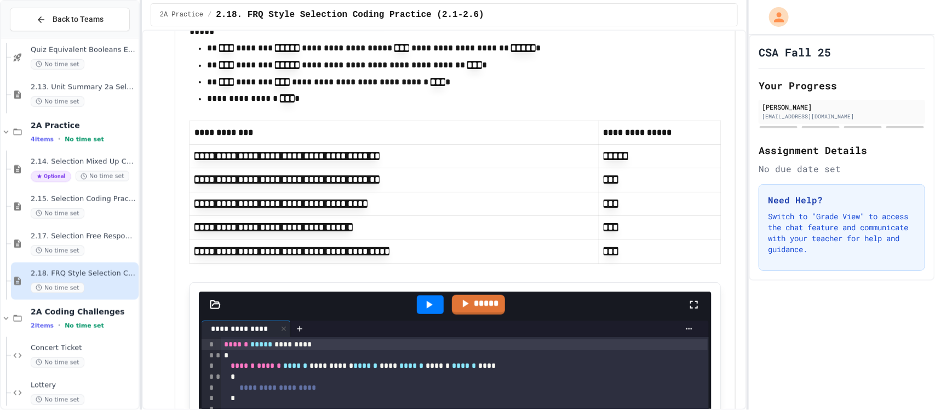
scroll to position [299, 0]
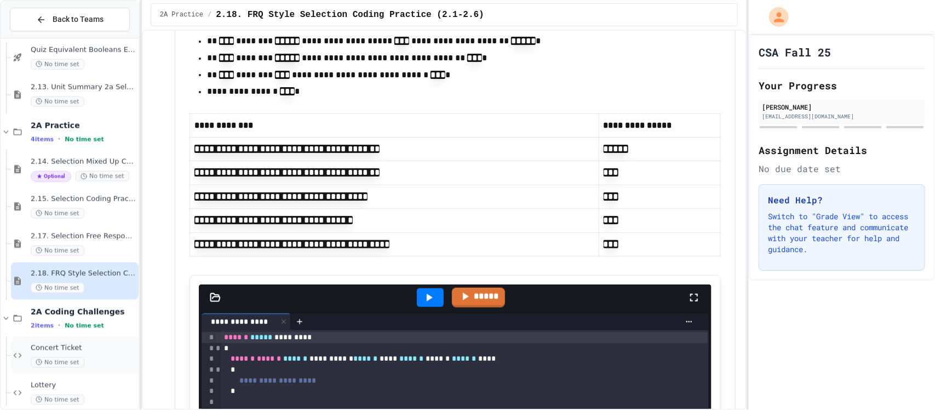
click at [85, 345] on span "Concert Ticket" at bounding box center [84, 347] width 106 height 9
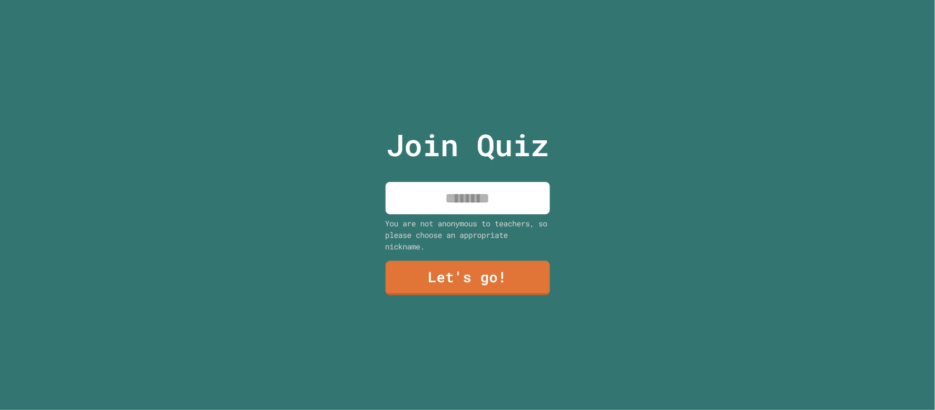
click at [469, 194] on input at bounding box center [467, 198] width 164 height 32
type input "****"
click at [508, 272] on link "Let's go!" at bounding box center [467, 276] width 156 height 36
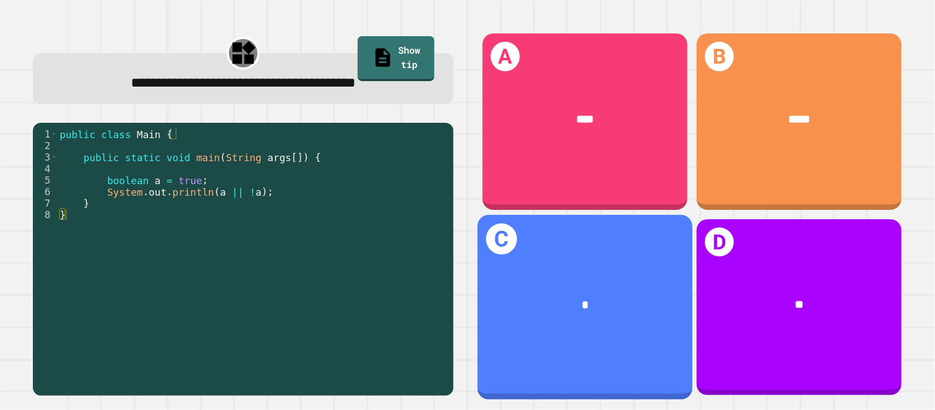
click at [597, 258] on div "C *" at bounding box center [584, 307] width 215 height 185
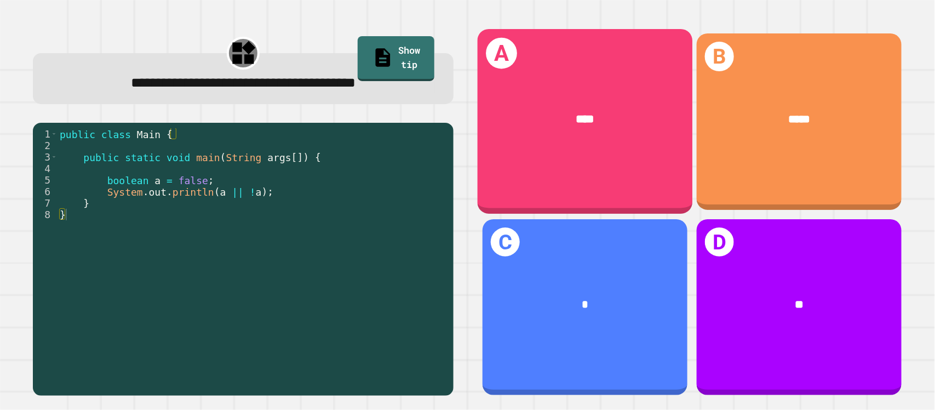
click at [550, 147] on div "****" at bounding box center [584, 119] width 215 height 64
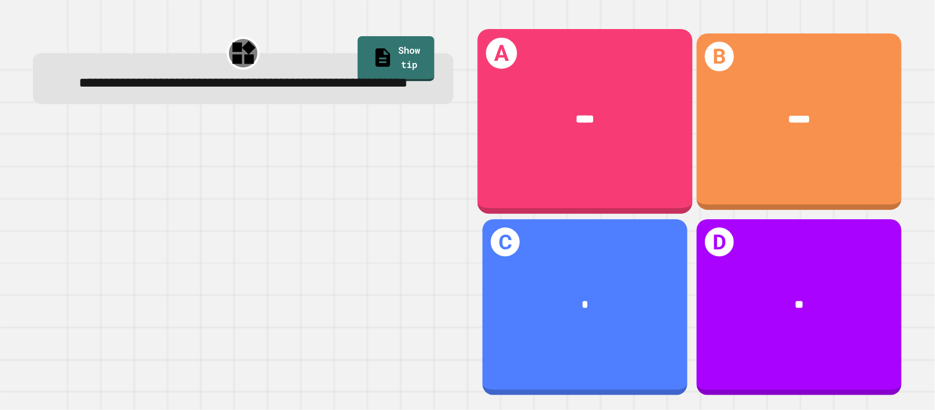
click at [598, 77] on div "A ****" at bounding box center [584, 121] width 215 height 185
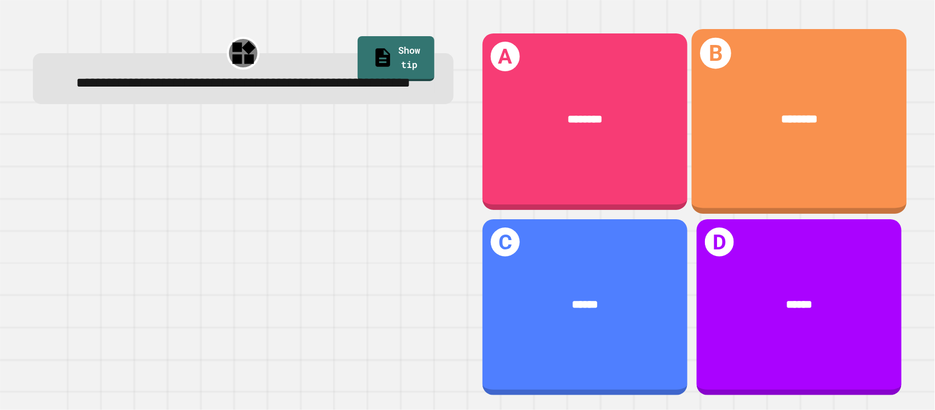
click at [791, 115] on span "********" at bounding box center [799, 118] width 37 height 11
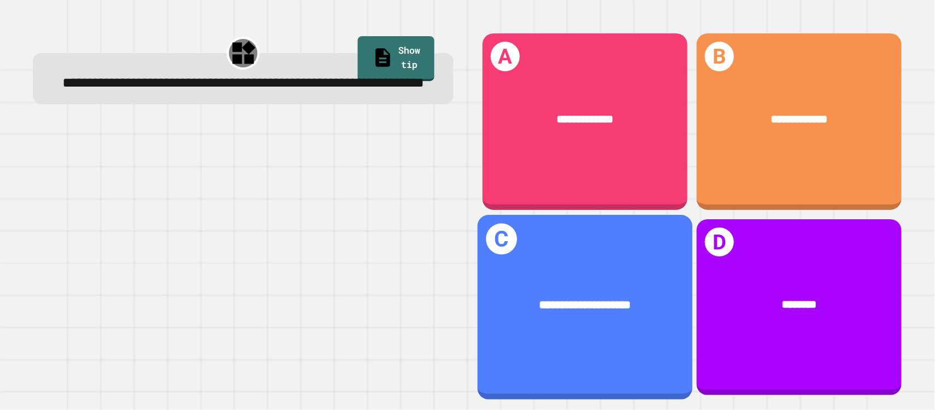
click at [580, 280] on div "**********" at bounding box center [584, 304] width 215 height 64
